Goal: Task Accomplishment & Management: Manage account settings

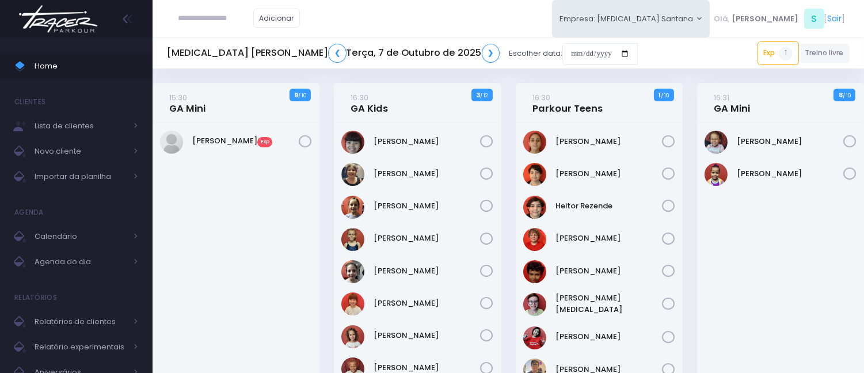
click at [269, 198] on div "Heloísa Bachour Exp" at bounding box center [236, 277] width 167 height 308
click at [328, 48] on link "❮" at bounding box center [337, 53] width 18 height 19
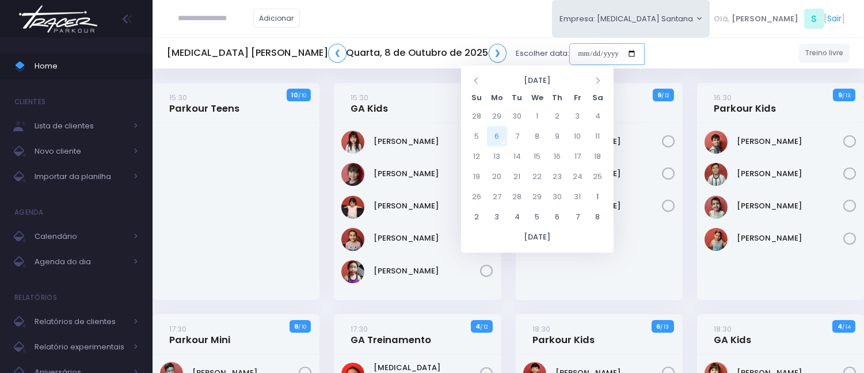
click at [569, 47] on input "date" at bounding box center [606, 54] width 75 height 22
click at [498, 135] on td "6" at bounding box center [497, 136] width 20 height 20
type input "**********"
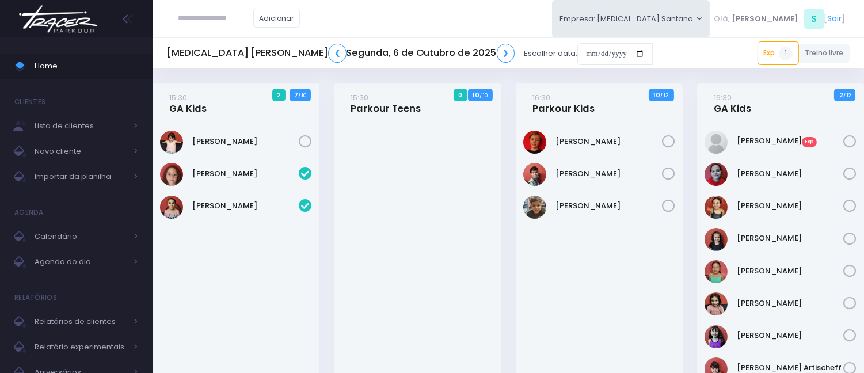
click at [498, 135] on div at bounding box center [417, 292] width 167 height 339
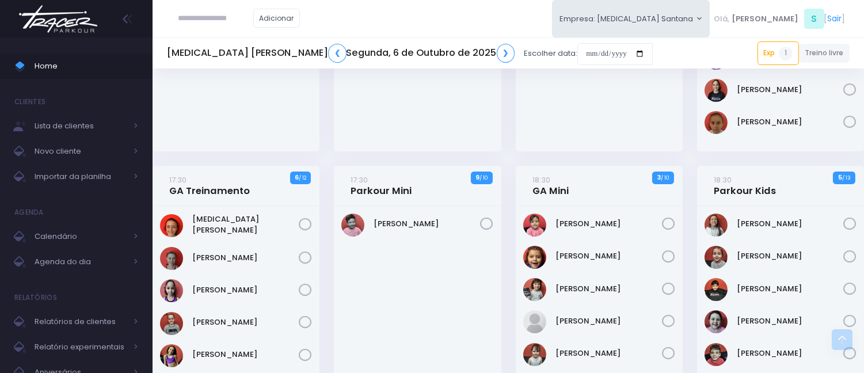
scroll to position [447, 0]
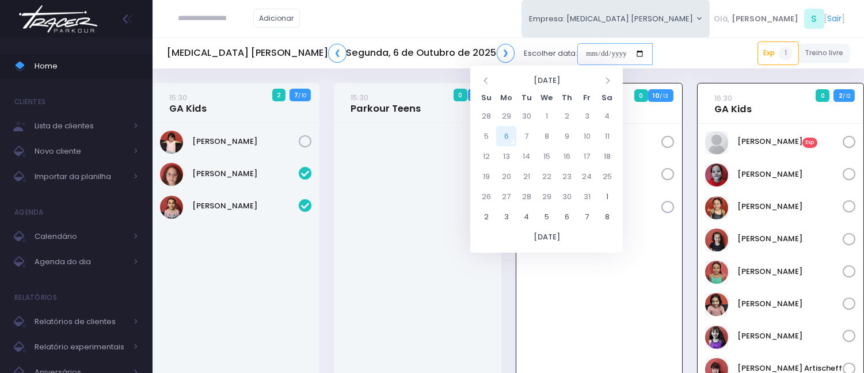
click at [577, 46] on input "date" at bounding box center [614, 54] width 75 height 22
click at [542, 116] on td "1" at bounding box center [546, 116] width 20 height 20
type input "**********"
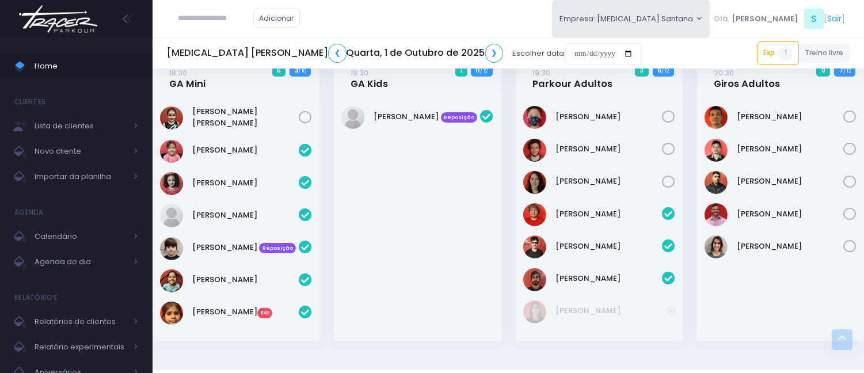
scroll to position [759, 0]
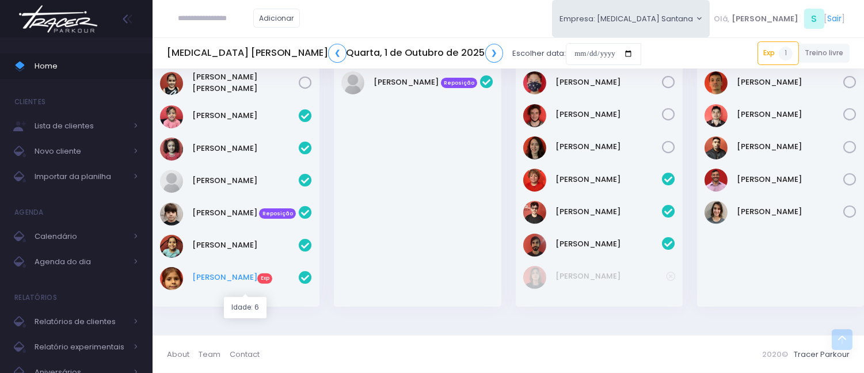
click at [225, 281] on link "Mel Prieto Exp" at bounding box center [245, 278] width 106 height 12
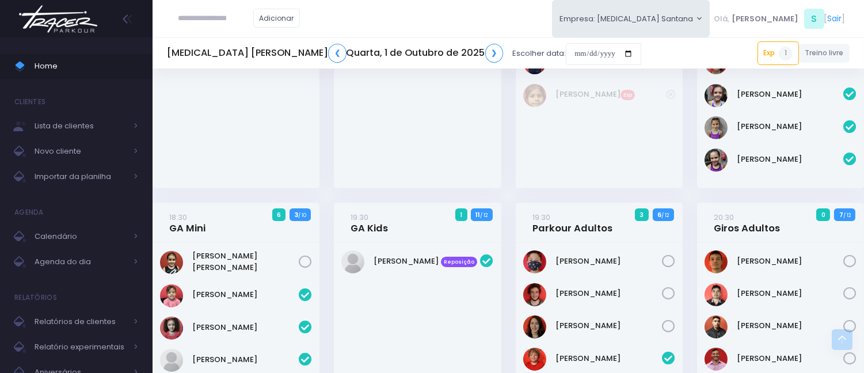
scroll to position [576, 0]
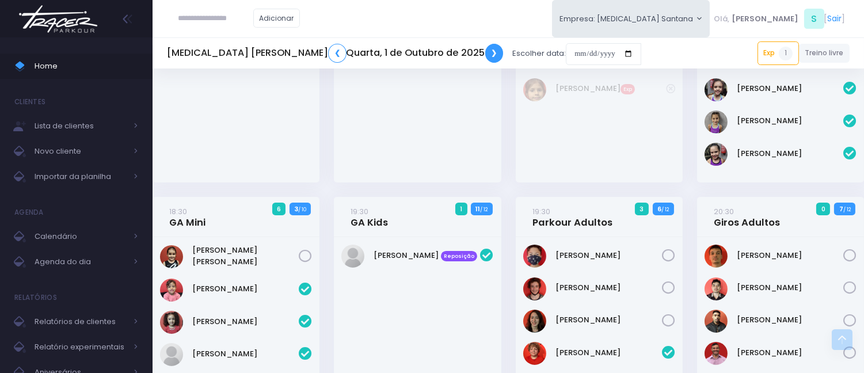
click at [485, 52] on link "❯" at bounding box center [494, 53] width 18 height 19
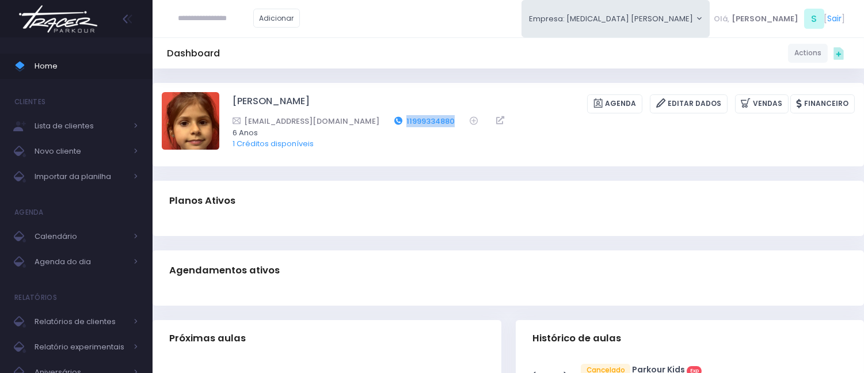
drag, startPoint x: 423, startPoint y: 117, endPoint x: 370, endPoint y: 116, distance: 53.0
click at [370, 116] on div "thais.prieto90@gmail.com 11999334880" at bounding box center [536, 121] width 607 height 12
copy link "11999334880"
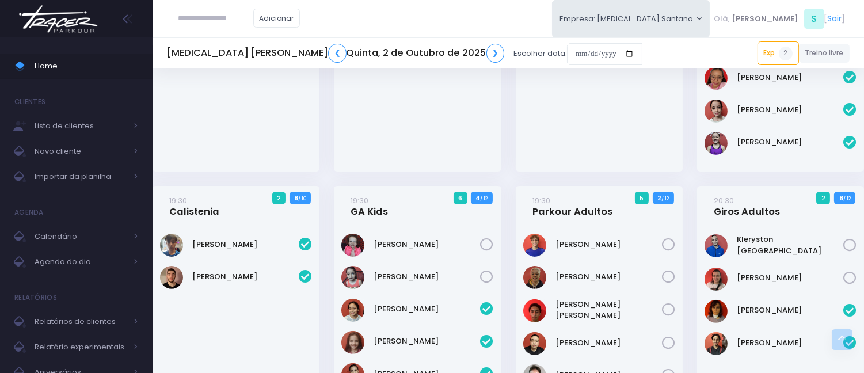
scroll to position [703, 0]
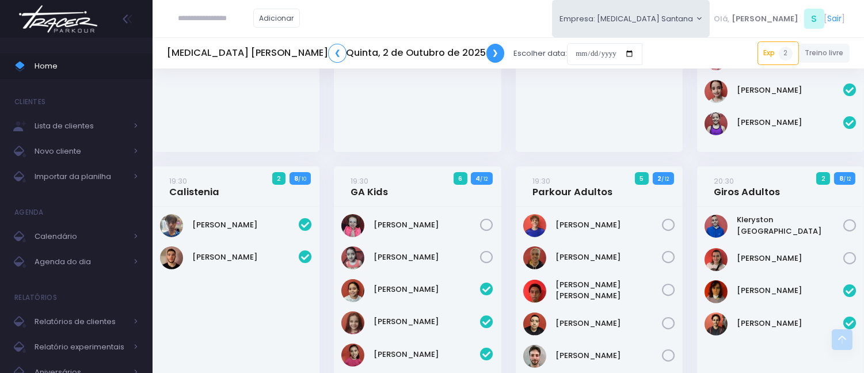
click at [486, 55] on link "❯" at bounding box center [495, 53] width 18 height 19
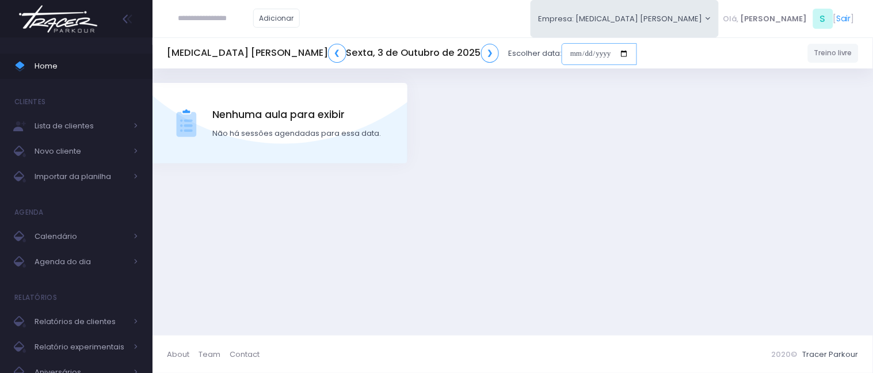
click at [562, 51] on input "date" at bounding box center [599, 54] width 75 height 22
click at [481, 47] on link "❯" at bounding box center [490, 53] width 18 height 19
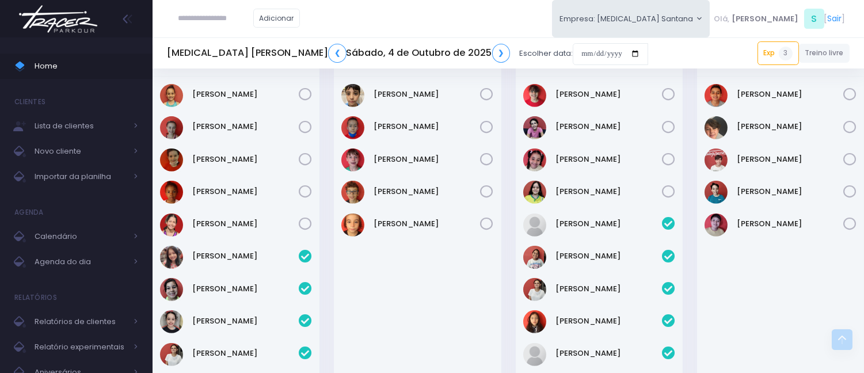
scroll to position [1023, 0]
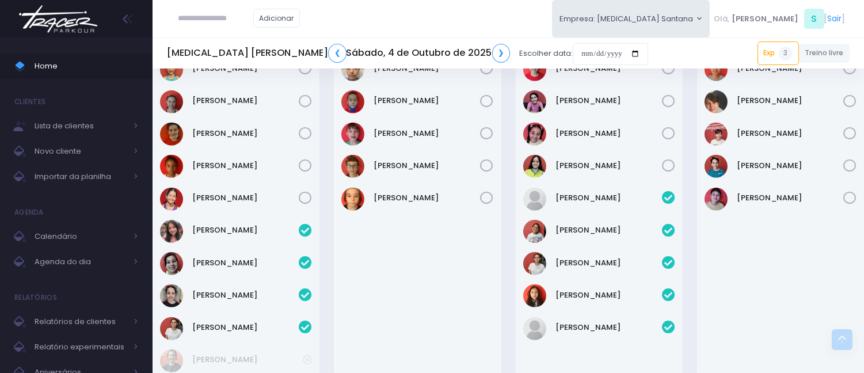
click at [383, 45] on h5 "T3 Santana ❮ Sábado, 4 de Outubro de 2025 ❯" at bounding box center [338, 53] width 343 height 19
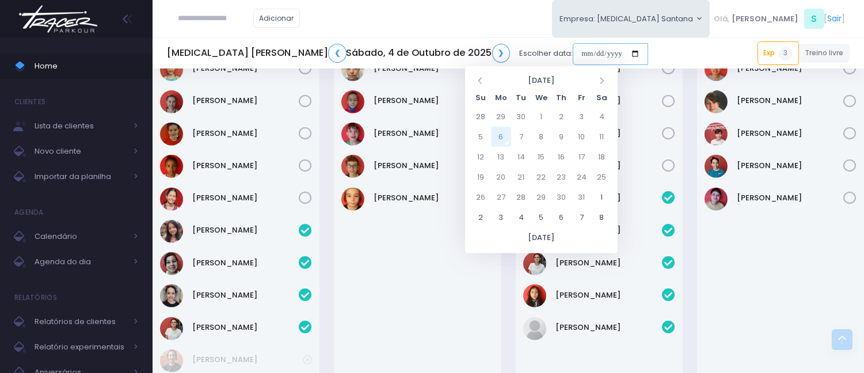
click at [573, 60] on input "date" at bounding box center [610, 54] width 75 height 22
click at [493, 153] on td "13" at bounding box center [501, 157] width 20 height 20
type input "**********"
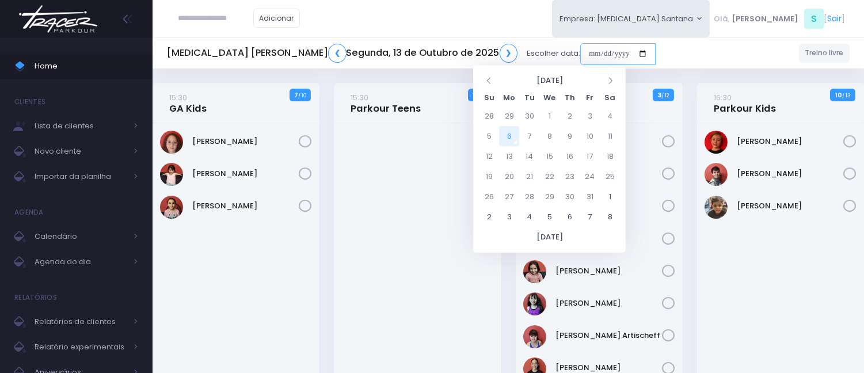
click at [580, 51] on input "date" at bounding box center [617, 54] width 75 height 22
click at [509, 127] on td "6" at bounding box center [509, 136] width 20 height 20
type input "**********"
click at [509, 129] on td "6" at bounding box center [509, 136] width 20 height 20
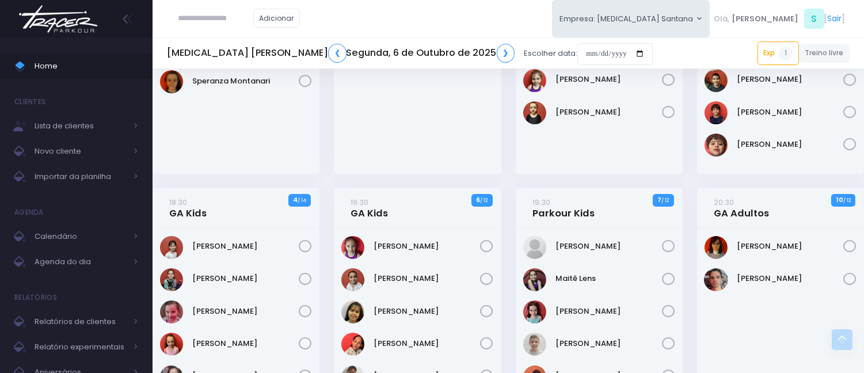
scroll to position [831, 0]
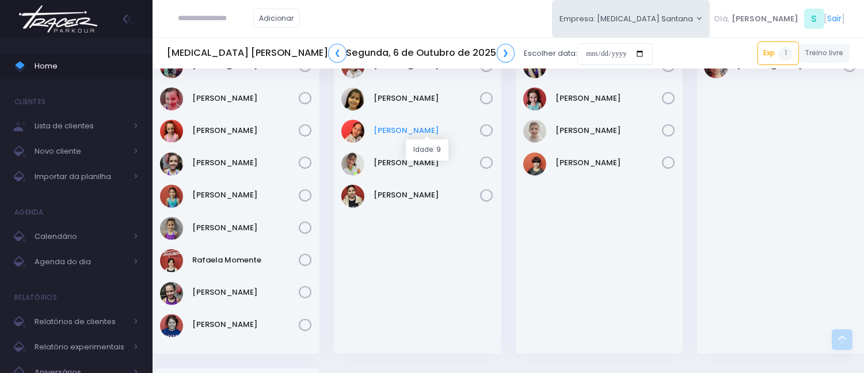
click at [395, 130] on link "[PERSON_NAME]" at bounding box center [427, 131] width 106 height 12
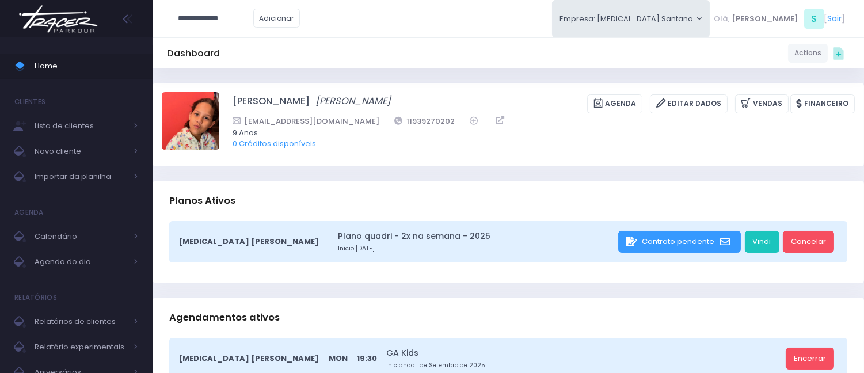
type input "**********"
click input "submit" at bounding box center [0, 0] width 0 height 0
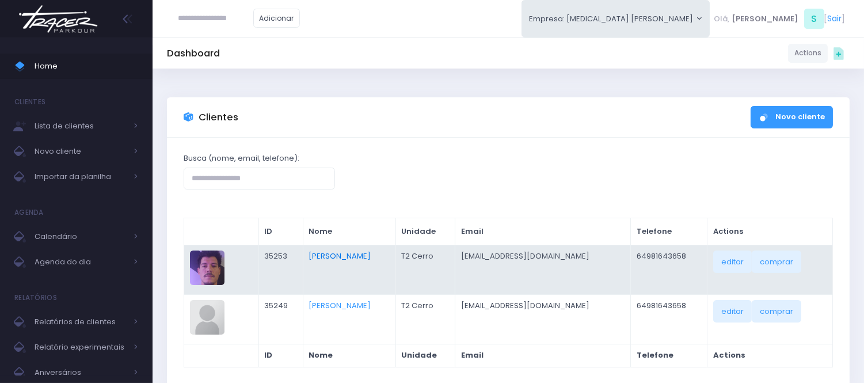
click at [347, 250] on link "[PERSON_NAME]" at bounding box center [340, 255] width 62 height 11
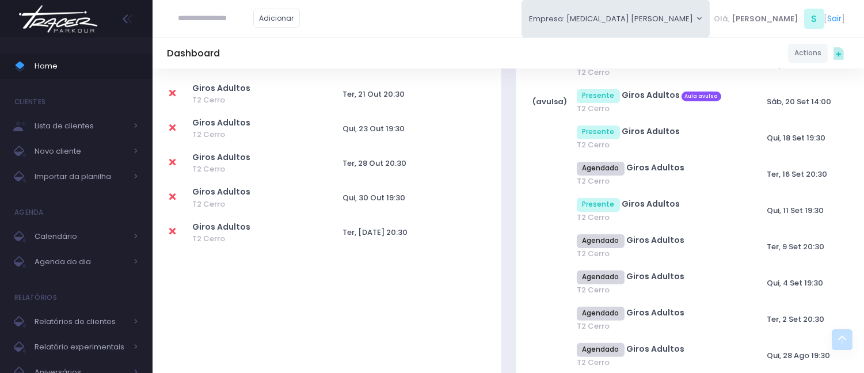
scroll to position [767, 0]
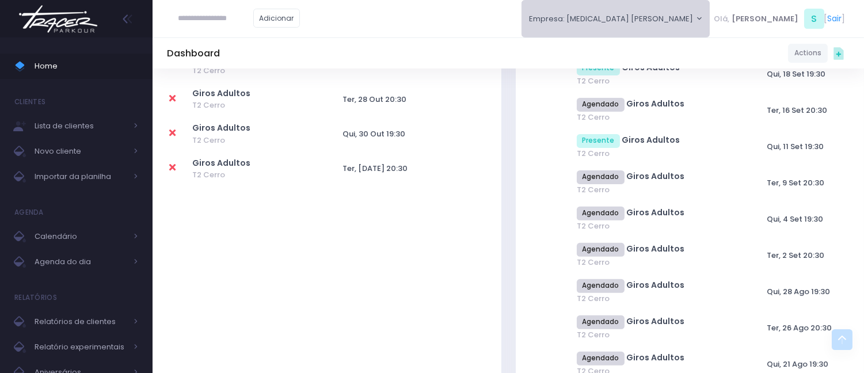
click at [668, 37] on button "Empresa: [MEDICAL_DATA] [PERSON_NAME]" at bounding box center [615, 18] width 189 height 37
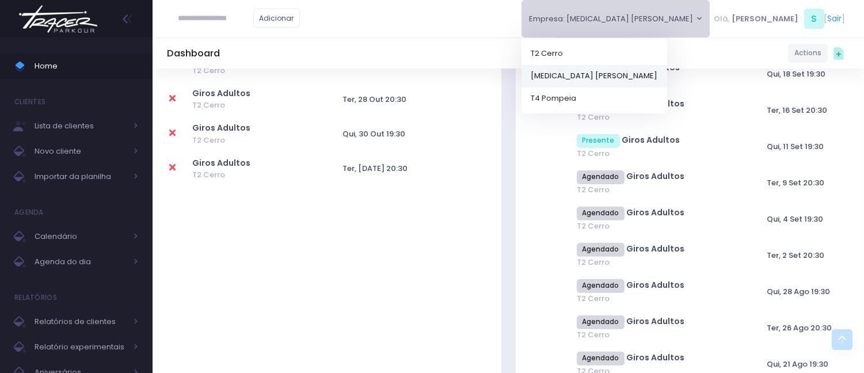
click at [667, 73] on link "[MEDICAL_DATA] [PERSON_NAME]" at bounding box center [594, 75] width 146 height 22
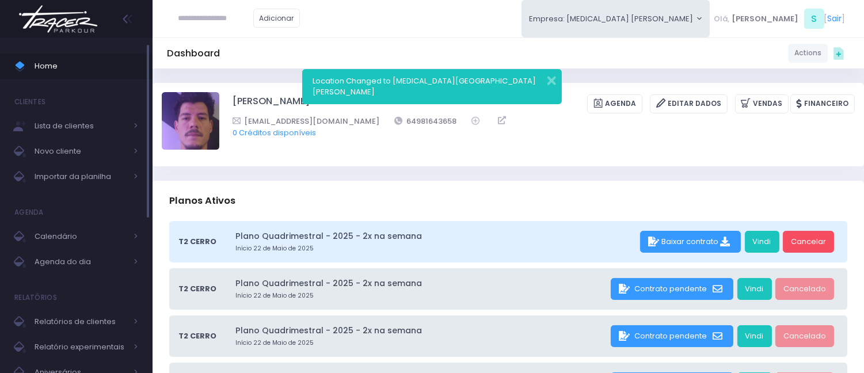
click at [63, 73] on span "Home" at bounding box center [87, 66] width 104 height 15
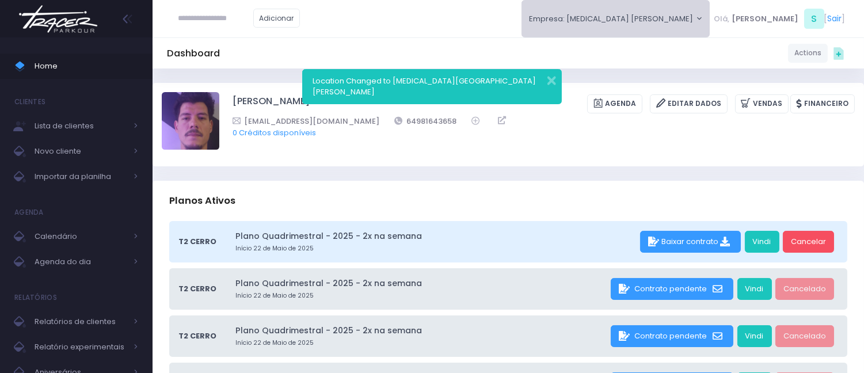
click at [667, 9] on button "Empresa: T3 Santana" at bounding box center [615, 18] width 189 height 37
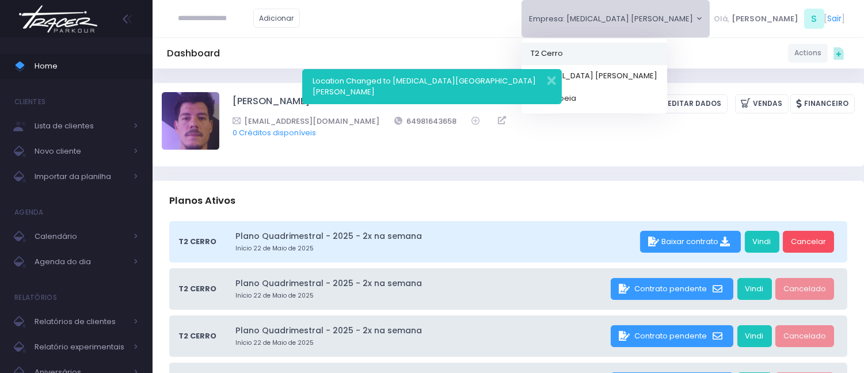
click at [665, 50] on link "T2 Cerro" at bounding box center [594, 53] width 146 height 22
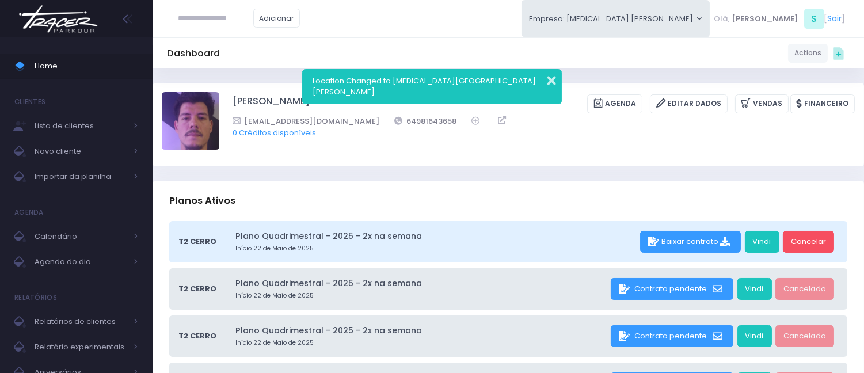
click at [553, 82] on button "button" at bounding box center [543, 79] width 23 height 13
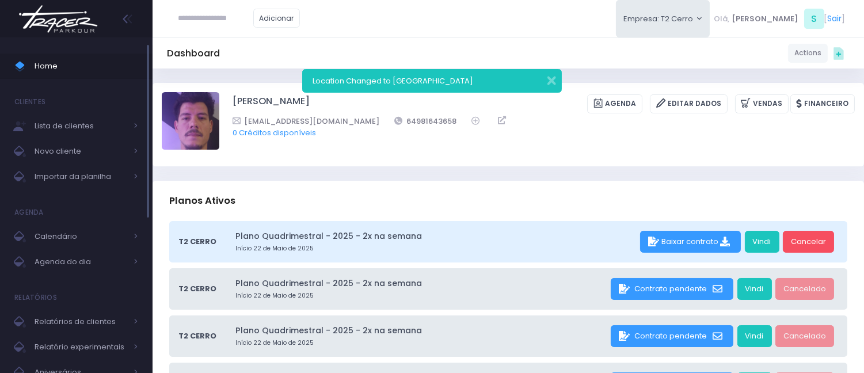
click at [56, 67] on span "Home" at bounding box center [87, 66] width 104 height 15
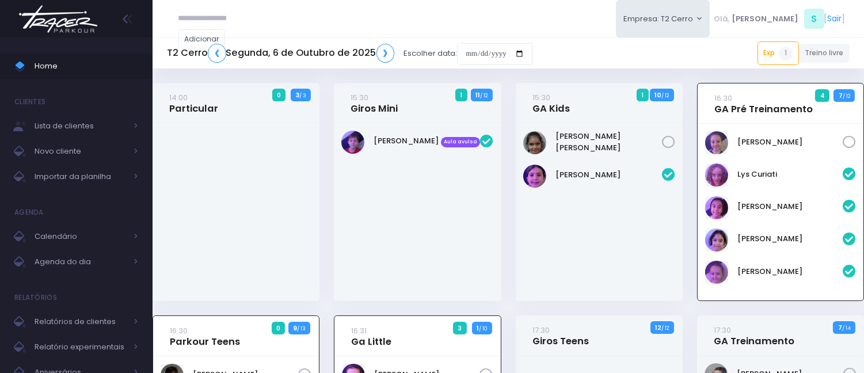
scroll to position [83, 0]
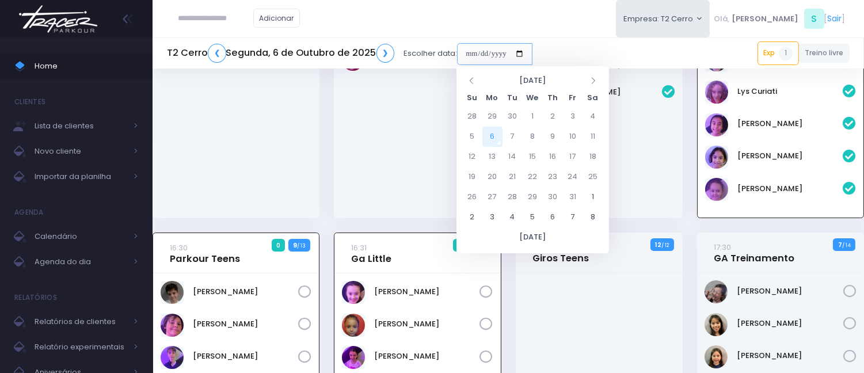
click at [471, 56] on input "date" at bounding box center [494, 54] width 75 height 22
click at [516, 134] on td "7" at bounding box center [513, 137] width 20 height 20
type input "**********"
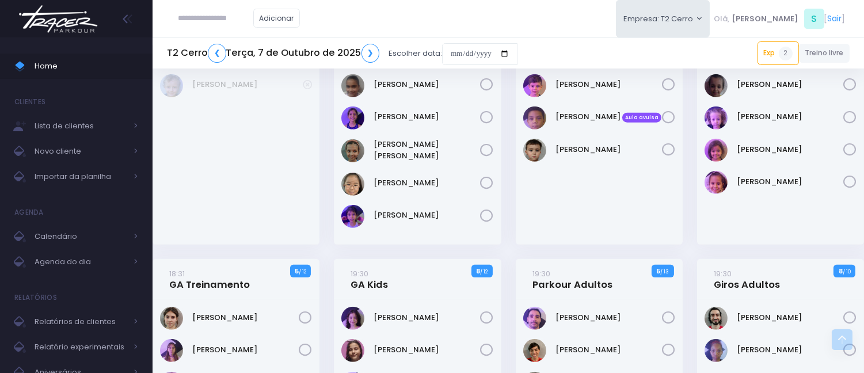
scroll to position [1151, 0]
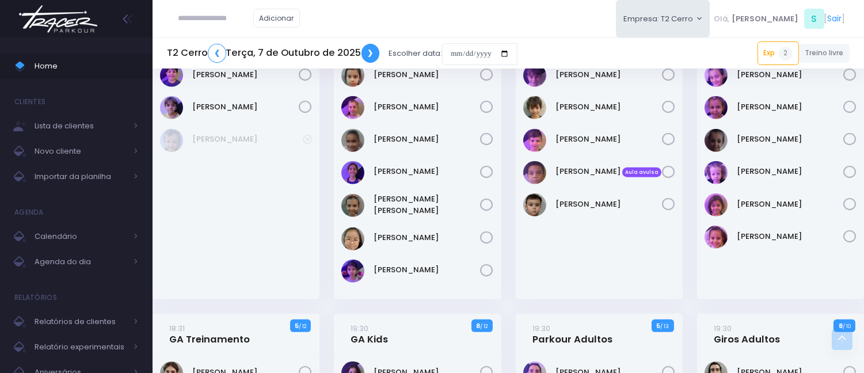
click at [363, 55] on link "❯" at bounding box center [370, 53] width 18 height 19
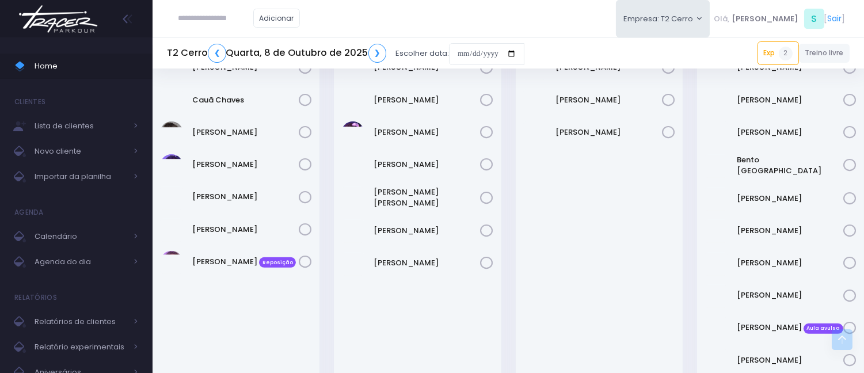
scroll to position [1048, 0]
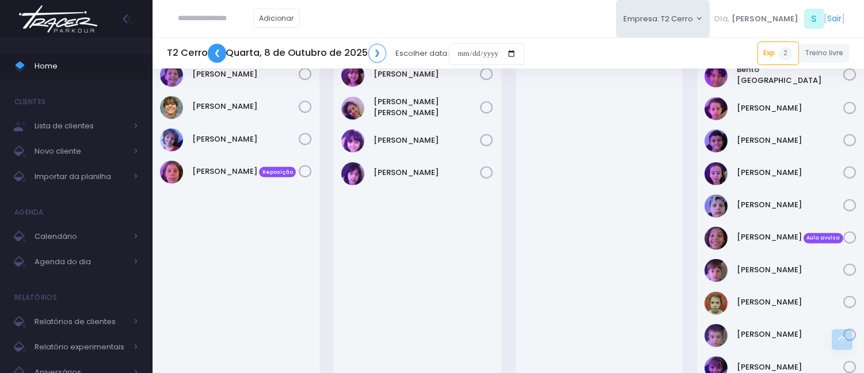
click at [222, 50] on link "❮" at bounding box center [217, 53] width 18 height 19
